Goal: Task Accomplishment & Management: Manage account settings

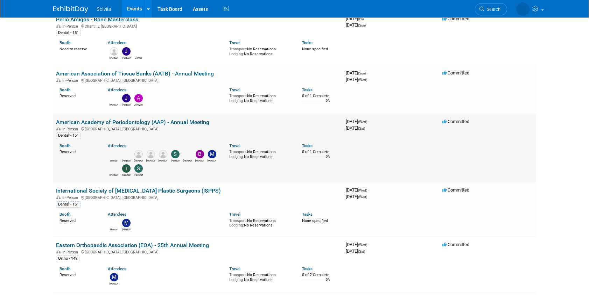
click at [92, 124] on link "American Academy of Periodontology (AAP) - Annual Meeting" at bounding box center [132, 122] width 153 height 7
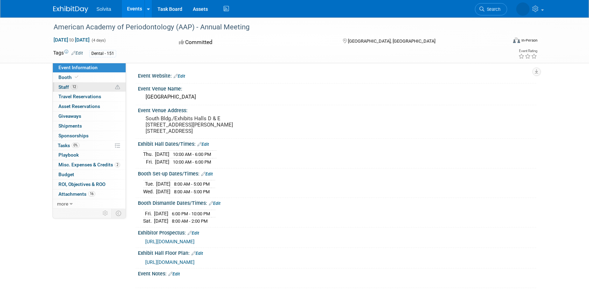
click at [65, 85] on span "Staff 12" at bounding box center [67, 87] width 19 height 6
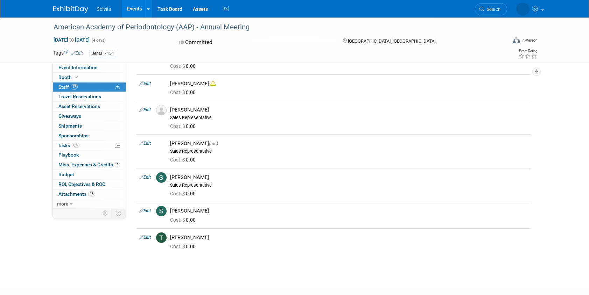
scroll to position [194, 0]
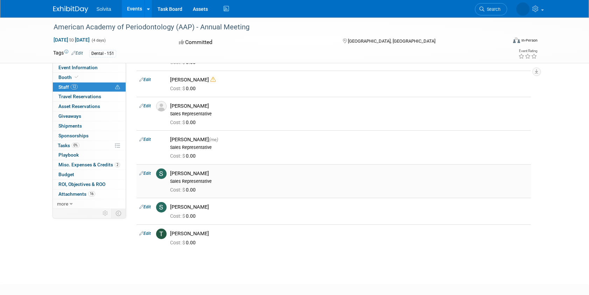
click at [147, 173] on link "Edit" at bounding box center [145, 173] width 12 height 5
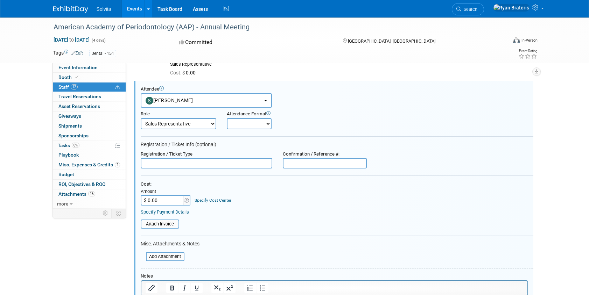
scroll to position [0, 0]
click at [194, 104] on button "Scott Campbell" at bounding box center [206, 100] width 131 height 14
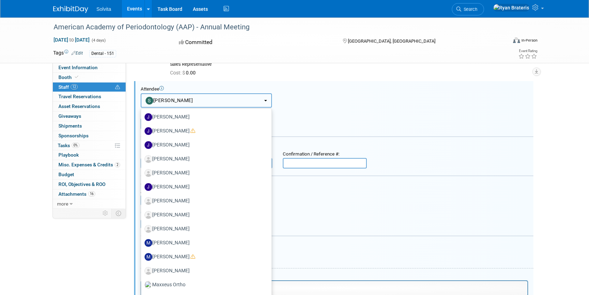
scroll to position [379, 0]
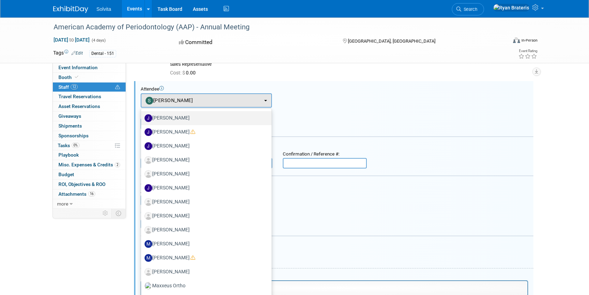
click at [185, 119] on label "Jeremy Northcutt" at bounding box center [205, 118] width 120 height 11
click at [142, 119] on input "Jeremy Northcutt" at bounding box center [140, 117] width 5 height 5
select select "61b5000a-d4ae-4832-aab8-070add95f338"
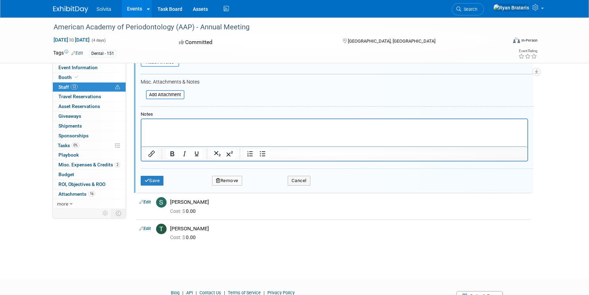
scroll to position [472, 0]
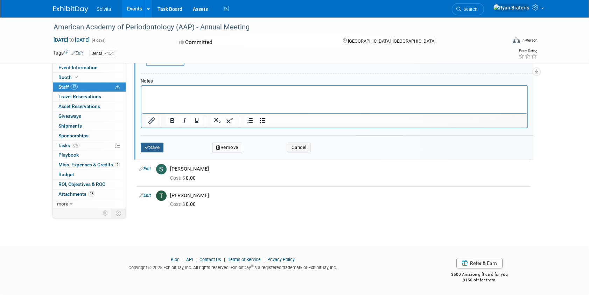
click at [156, 150] on button "Save" at bounding box center [152, 148] width 23 height 10
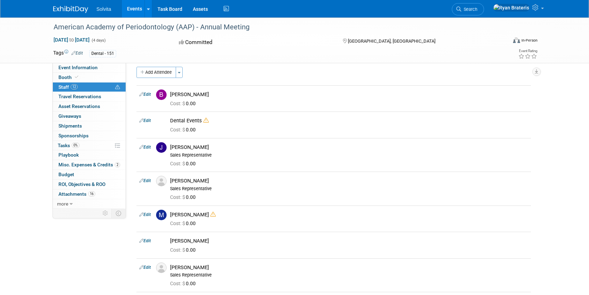
scroll to position [0, 0]
